Goal: Transaction & Acquisition: Register for event/course

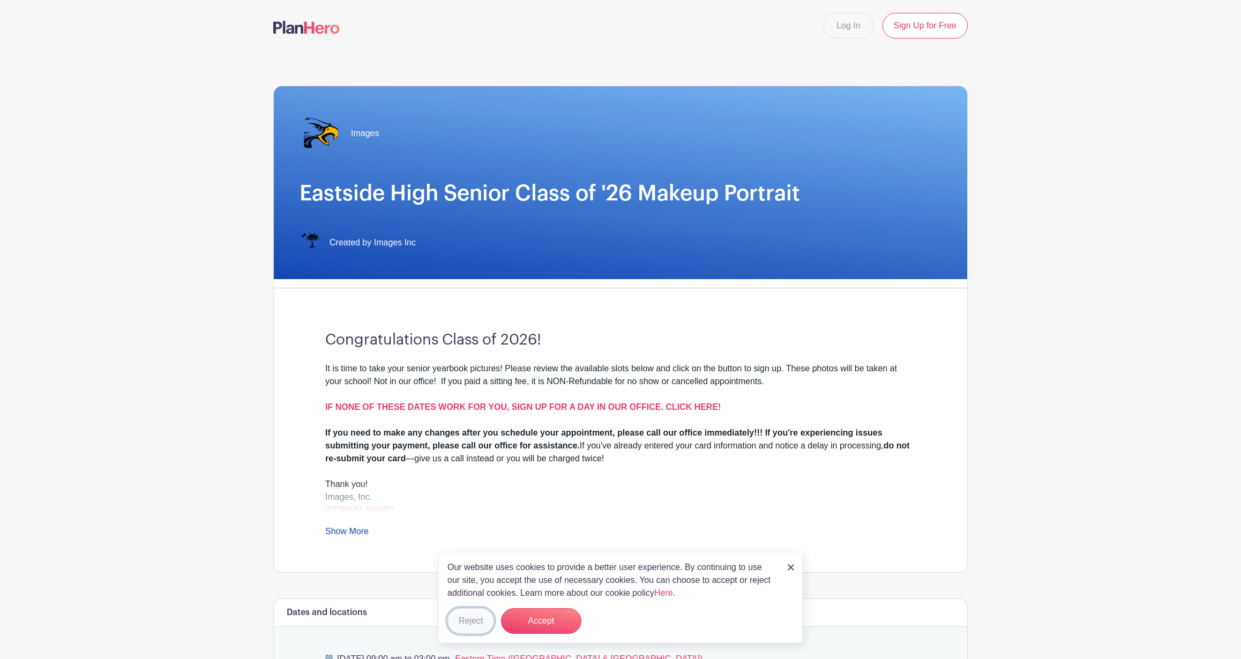
click at [474, 620] on button "Reject" at bounding box center [470, 621] width 47 height 26
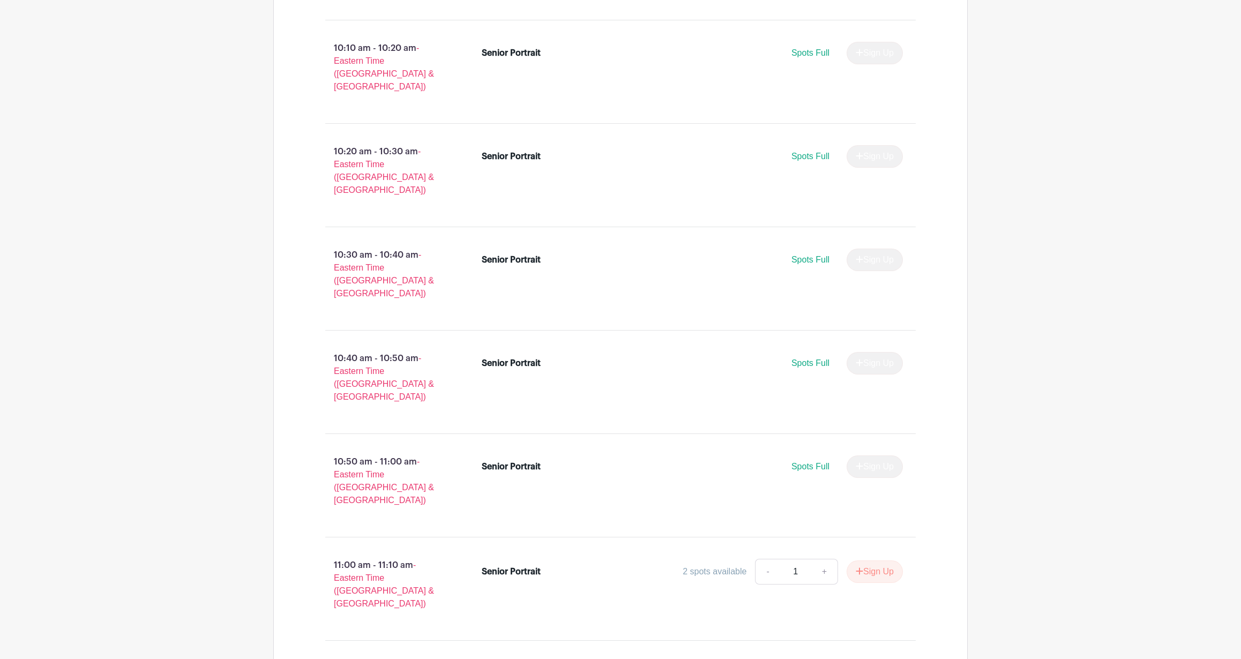
scroll to position [1504, 0]
click at [874, 559] on button "Sign Up" at bounding box center [875, 570] width 56 height 23
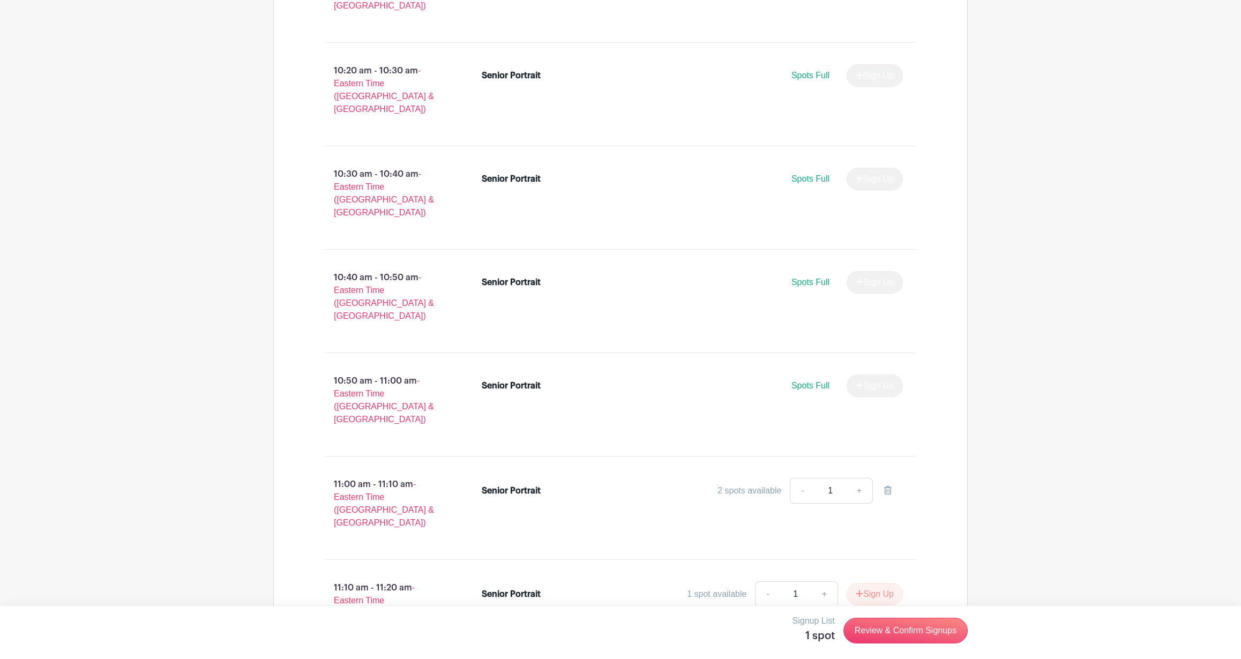
scroll to position [1585, 0]
click at [914, 628] on link "Review & Confirm Signups" at bounding box center [906, 631] width 124 height 26
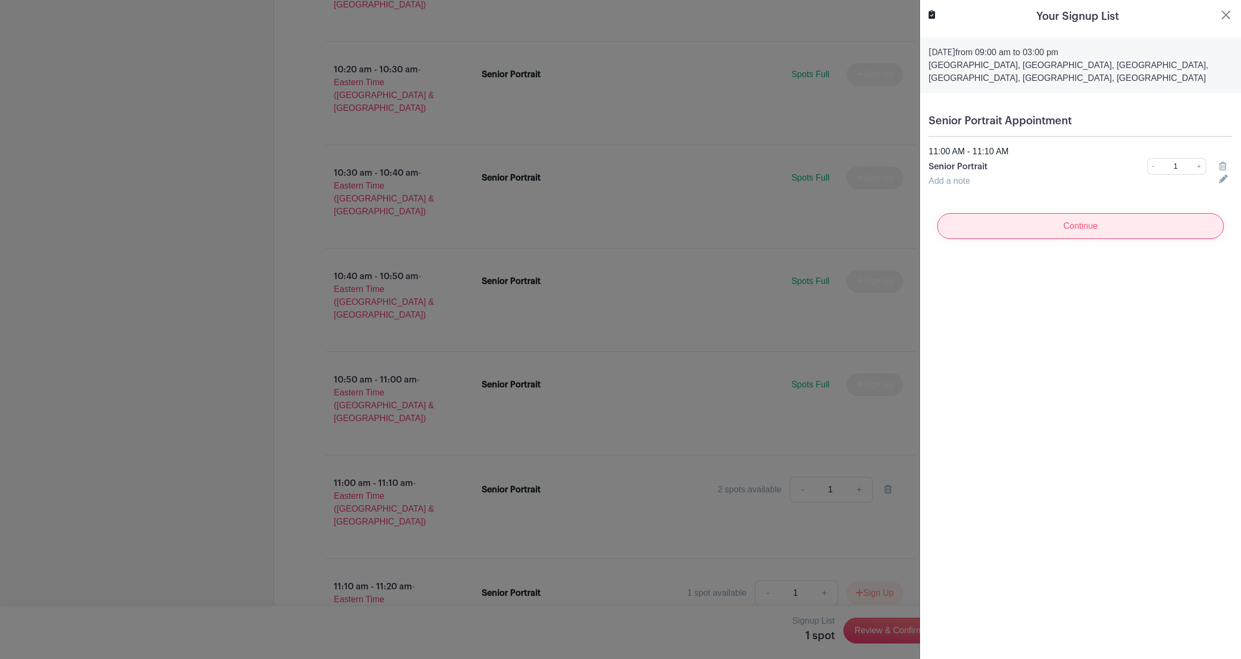
click at [1084, 221] on input "Continue" at bounding box center [1080, 226] width 287 height 26
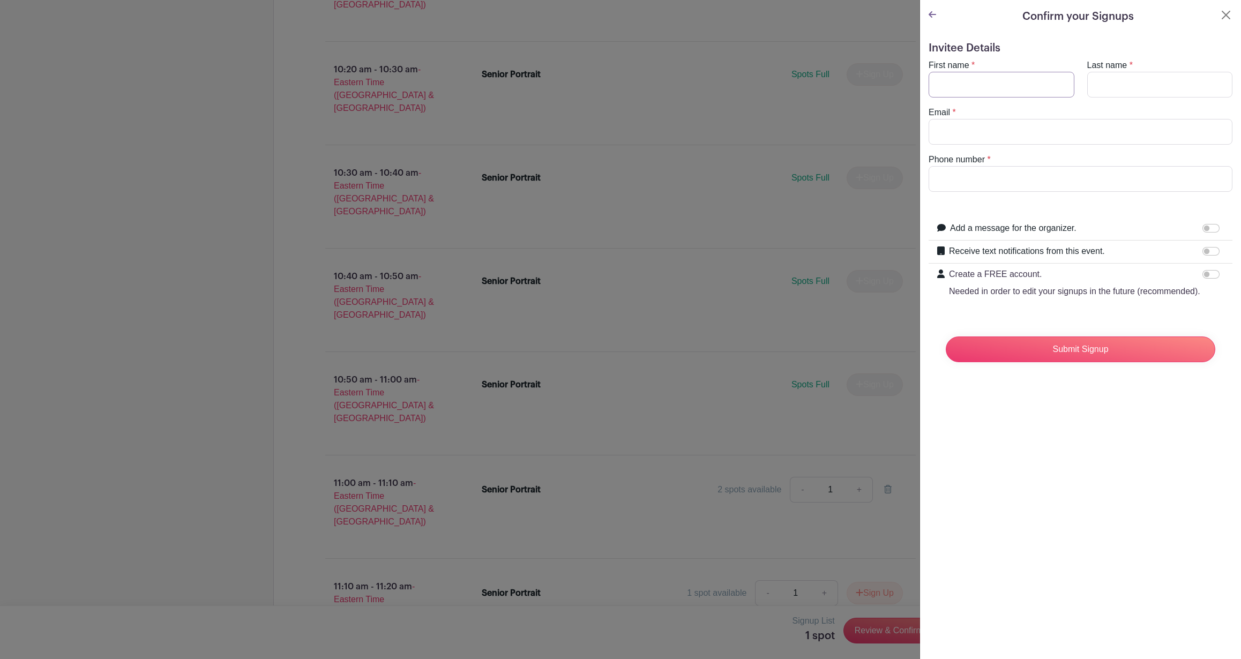
click at [1005, 87] on input "First name" at bounding box center [1002, 85] width 146 height 26
type input "[PERSON_NAME]"
type input "[EMAIL_ADDRESS][DOMAIN_NAME]"
type input "9542589996"
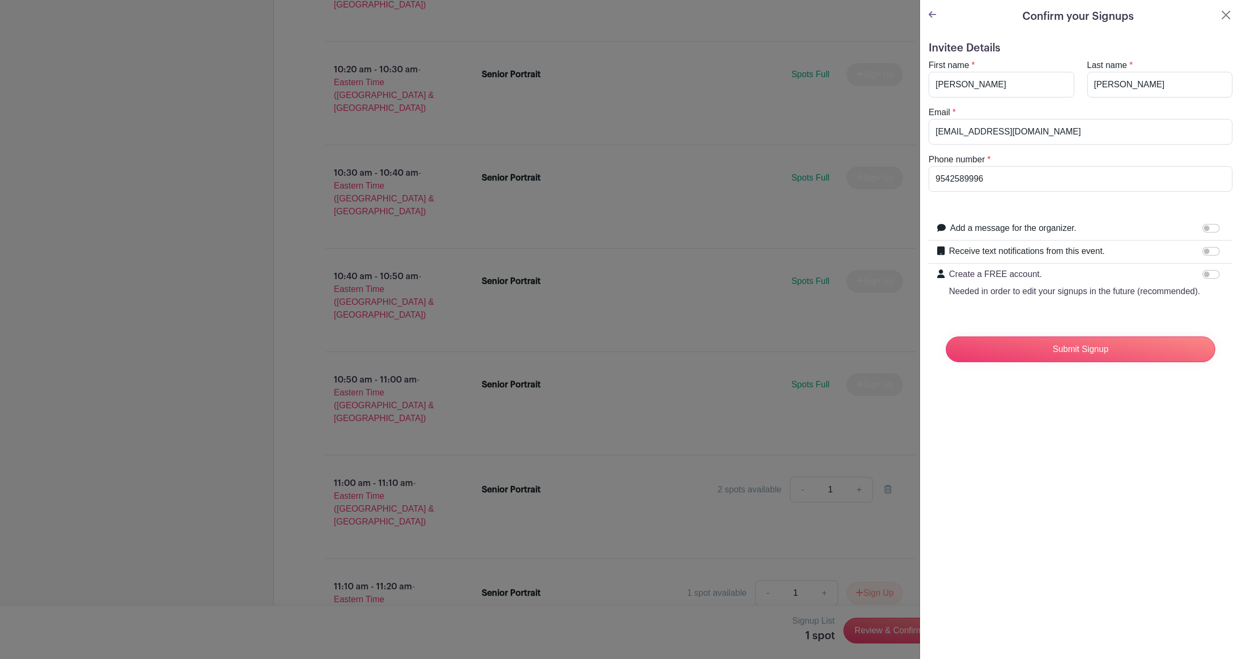
click at [1152, 219] on div "Add a message for the organizer. Your message" at bounding box center [1081, 229] width 304 height 23
click at [1209, 250] on input "Receive text notifications from this event." at bounding box center [1211, 251] width 17 height 9
checkbox input "true"
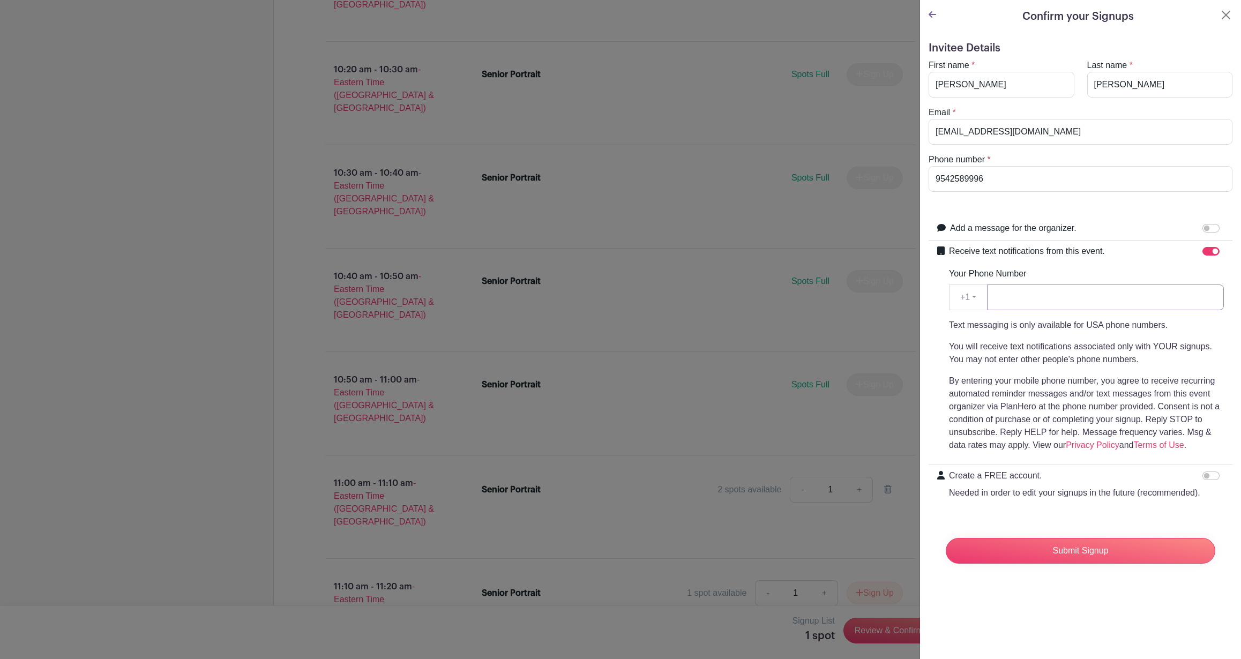
click at [1041, 301] on input "Your Phone Number" at bounding box center [1105, 298] width 237 height 26
type input "9542589996"
click at [1080, 549] on input "Submit Signup" at bounding box center [1081, 551] width 270 height 26
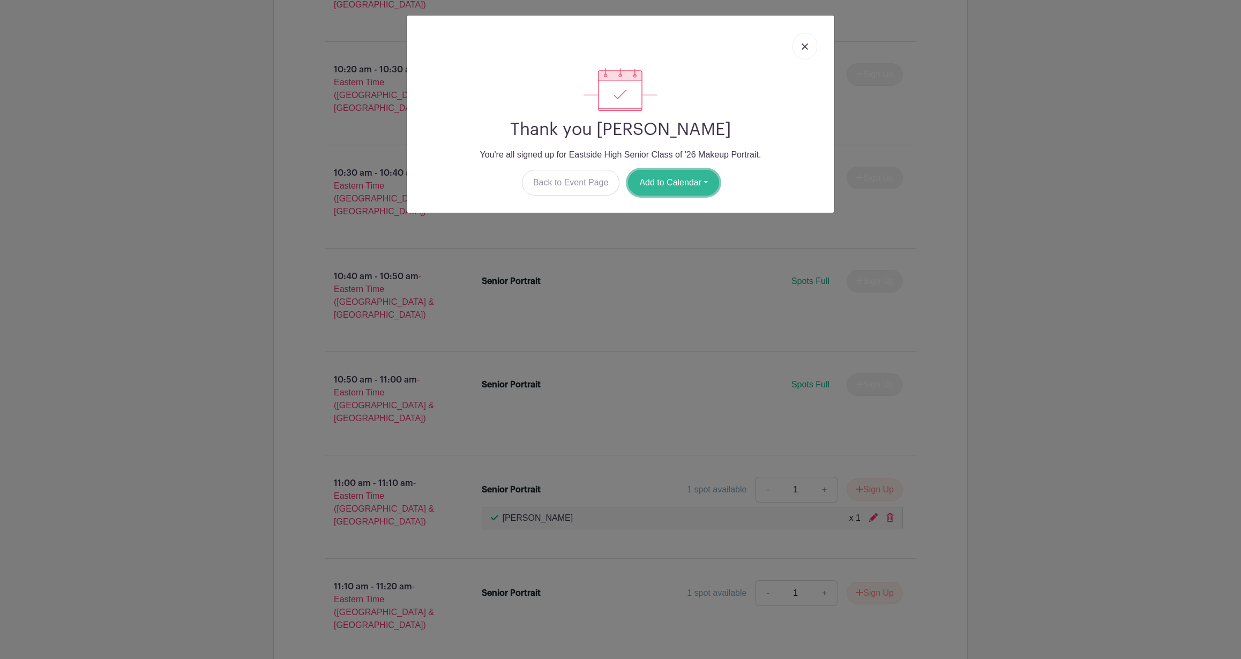
click at [674, 181] on button "Add to Calendar" at bounding box center [673, 183] width 91 height 26
click at [663, 243] on link "Apple iCal" at bounding box center [671, 244] width 85 height 17
click at [807, 44] on img at bounding box center [805, 46] width 6 height 6
